Goal: Navigation & Orientation: Understand site structure

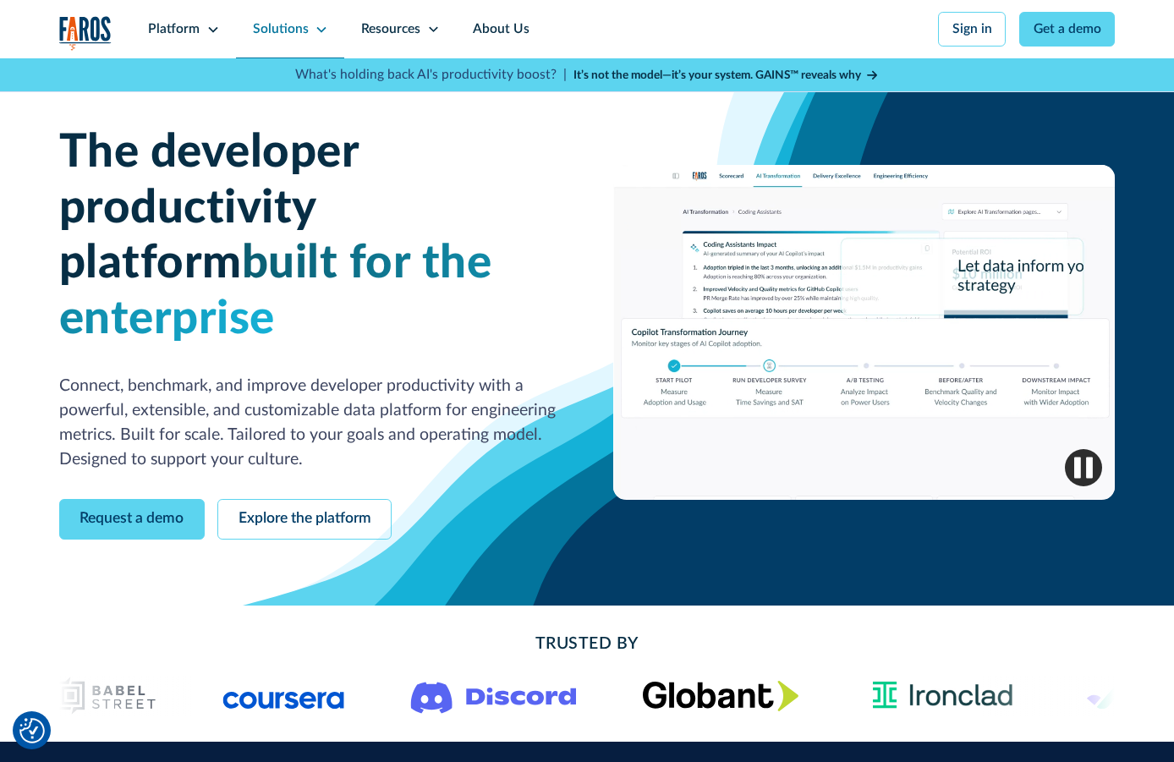
click at [294, 33] on div "Solutions" at bounding box center [281, 28] width 56 height 19
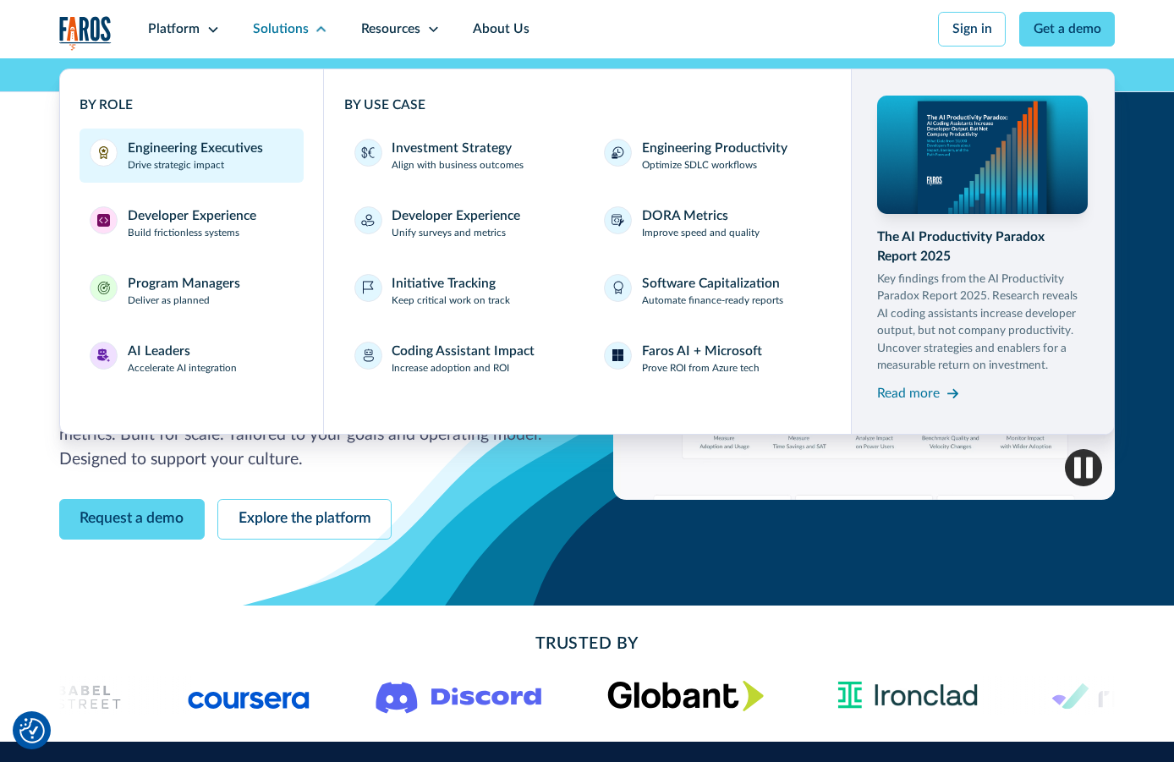
click at [204, 165] on p "Drive strategic impact" at bounding box center [176, 165] width 96 height 15
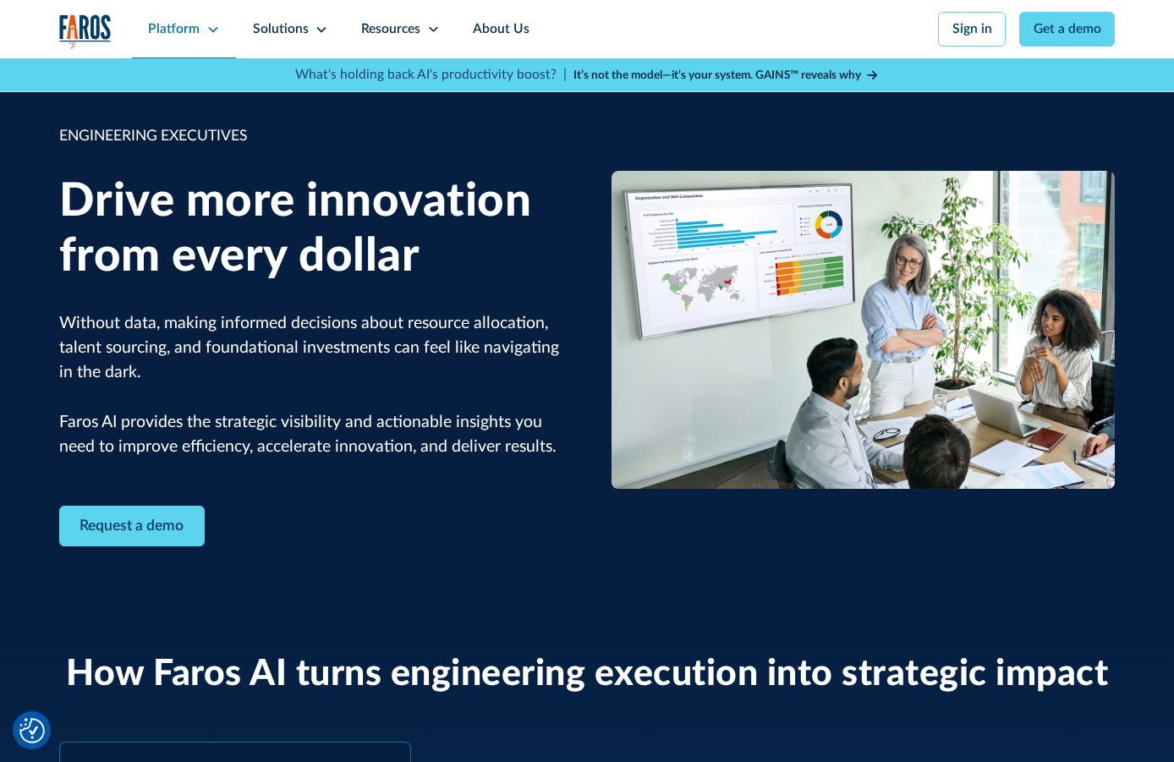
click at [185, 30] on div "Platform" at bounding box center [174, 28] width 52 height 19
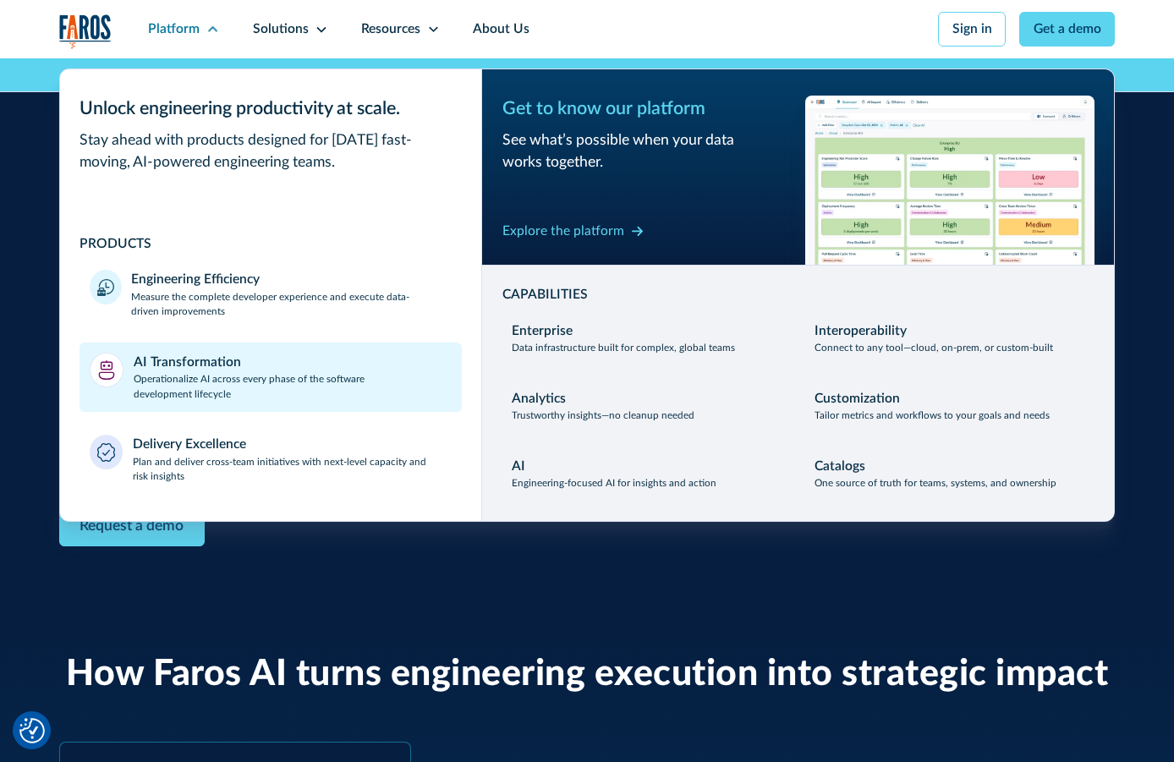
click at [173, 349] on link "AI Transformation Operationalize AI across every phase of the software developm…" at bounding box center [271, 377] width 382 height 69
